Goal: Information Seeking & Learning: Learn about a topic

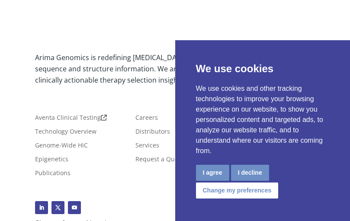
scroll to position [4656, 0]
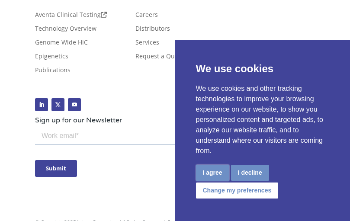
click at [210, 174] on button "I agree" at bounding box center [212, 173] width 33 height 16
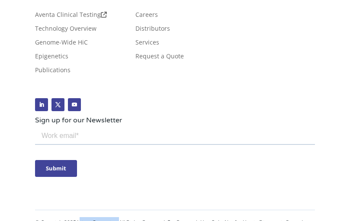
drag, startPoint x: 79, startPoint y: 191, endPoint x: 120, endPoint y: 190, distance: 41.1
click at [120, 217] on p "© Copyright 2025 Arima Genomics. All Rights Reserved. For Research Use Only. No…" at bounding box center [175, 222] width 280 height 11
copy p "Arima Genomics."
click at [325, 152] on div "Arima Genomics is redefining cancer diagnostics using whole-genome sequence and…" at bounding box center [175, 58] width 350 height 364
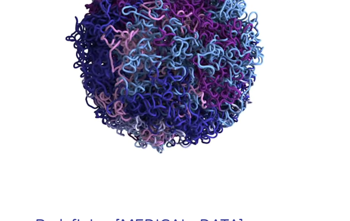
scroll to position [0, 0]
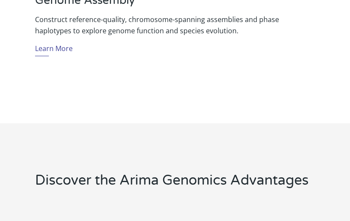
scroll to position [1833, 0]
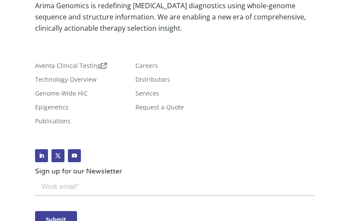
scroll to position [4656, 0]
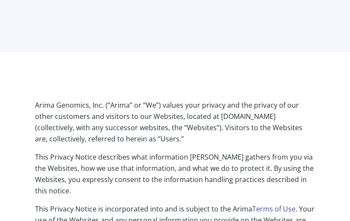
scroll to position [104, 0]
